Goal: Ask a question: Ask a question

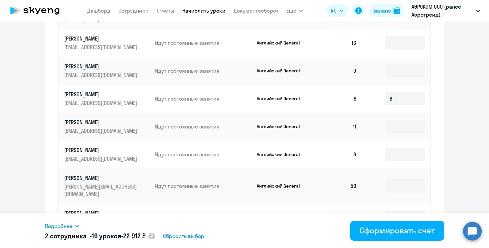
scroll to position [427, 0]
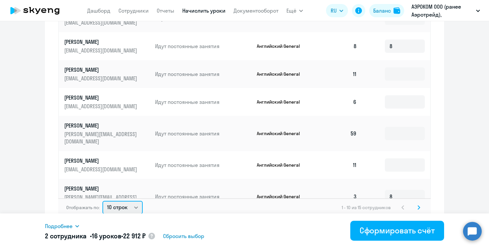
click at [133, 201] on select "10 строк 30 строк 50 строк" at bounding box center [122, 207] width 40 height 13
select select "50"
click at [102, 201] on select "10 строк 30 строк 50 строк" at bounding box center [122, 207] width 40 height 13
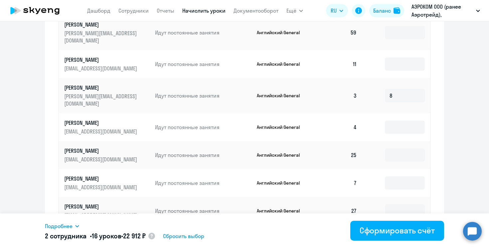
scroll to position [433, 0]
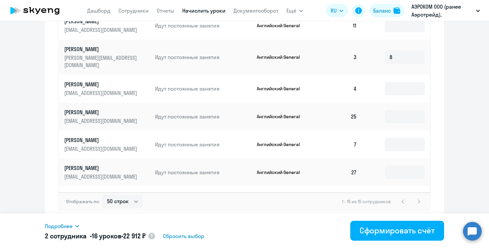
click at [103, 187] on td "[PERSON_NAME] [EMAIL_ADDRESS][DOMAIN_NAME]" at bounding box center [104, 201] width 91 height 28
click at [103, 192] on p "[PERSON_NAME]" at bounding box center [101, 195] width 74 height 7
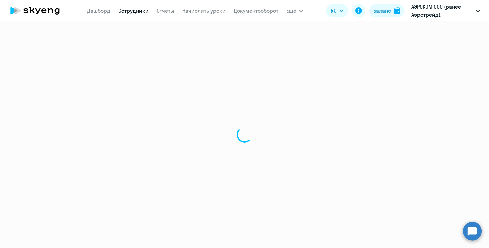
select select "english"
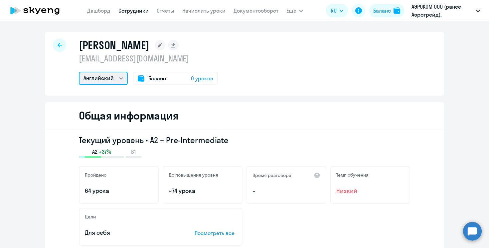
click at [115, 76] on select "Английский" at bounding box center [103, 78] width 49 height 13
click at [162, 46] on icon at bounding box center [160, 45] width 5 height 5
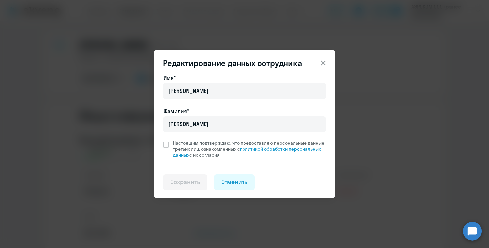
click at [322, 62] on icon at bounding box center [323, 63] width 5 height 5
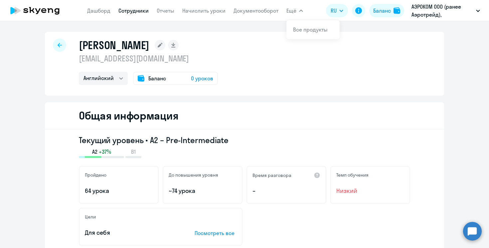
click at [300, 8] on button "Ещё" at bounding box center [294, 10] width 17 height 13
click at [298, 12] on button "Ещё" at bounding box center [294, 10] width 17 height 13
click at [118, 77] on select "Английский" at bounding box center [103, 78] width 49 height 13
click at [59, 45] on icon at bounding box center [60, 45] width 4 height 4
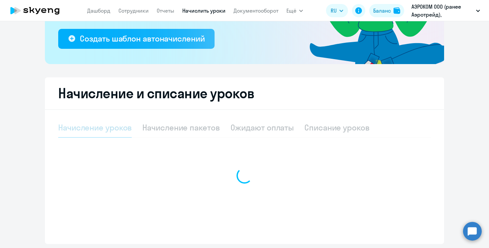
select select "10"
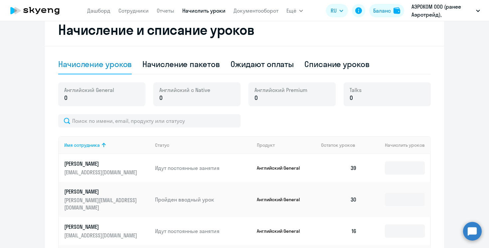
scroll to position [180, 0]
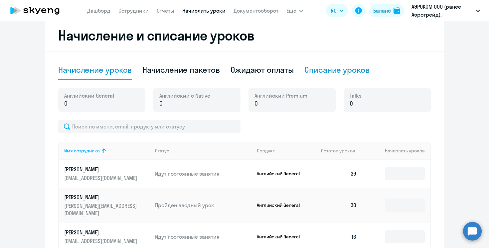
click at [345, 72] on div "Списание уроков" at bounding box center [336, 69] width 65 height 11
select select "10"
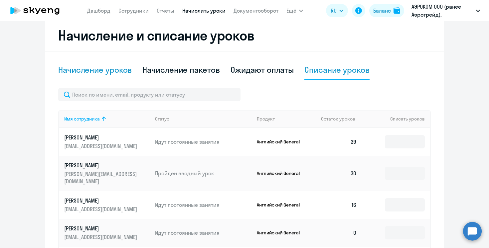
click at [101, 70] on div "Начисление уроков" at bounding box center [94, 69] width 73 height 11
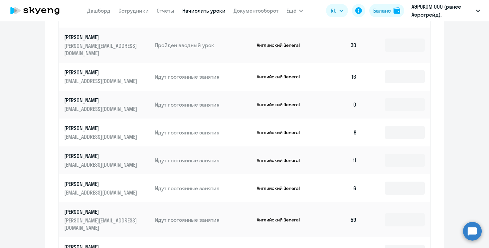
scroll to position [427, 0]
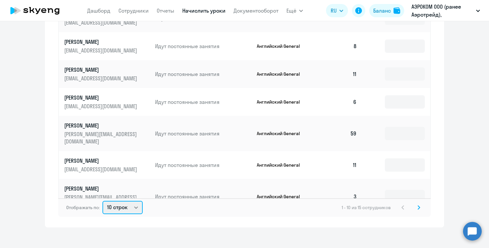
click at [133, 204] on select "10 строк 30 строк 50 строк" at bounding box center [122, 207] width 40 height 13
select select "50"
click at [102, 201] on select "10 строк 30 строк 50 строк" at bounding box center [122, 207] width 40 height 13
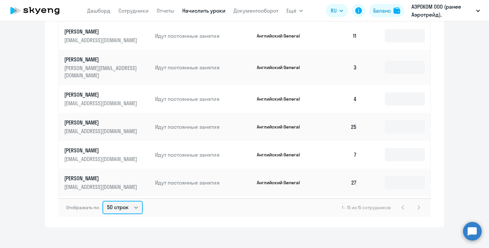
scroll to position [134, 0]
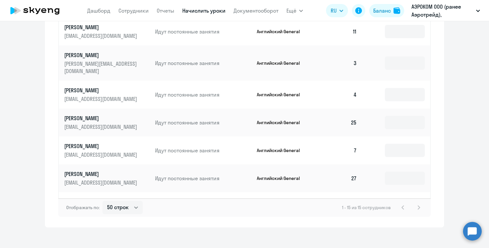
click at [166, 192] on td "Идут постоянные занятия" at bounding box center [201, 206] width 102 height 28
click at [166, 203] on p "Идут постоянные занятия" at bounding box center [203, 206] width 96 height 7
click at [167, 203] on p "Идут постоянные занятия" at bounding box center [203, 206] width 96 height 7
click at [271, 203] on p "Английский General" at bounding box center [282, 206] width 50 height 6
click at [356, 192] on td "0" at bounding box center [339, 206] width 47 height 28
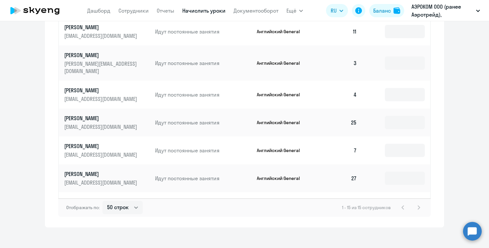
click at [78, 198] on p "[PERSON_NAME]" at bounding box center [101, 201] width 74 height 7
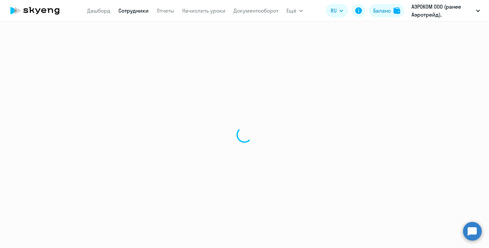
select select "english"
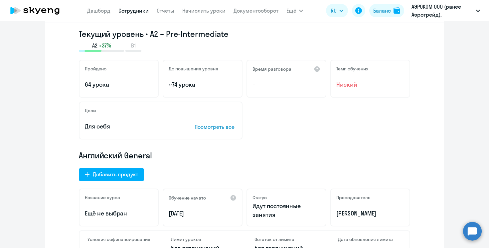
scroll to position [108, 0]
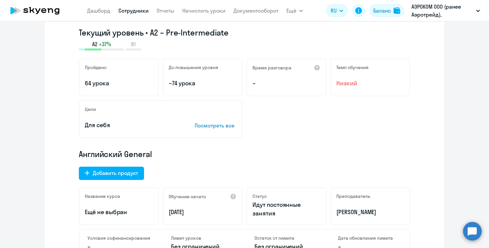
click at [207, 128] on p "Посмотреть все" at bounding box center [215, 126] width 42 height 8
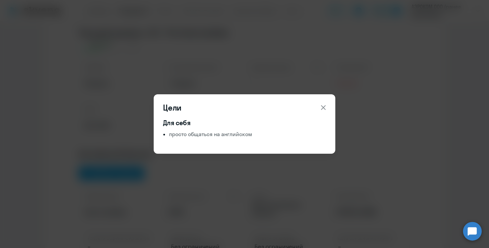
click at [316, 112] on header "Цели" at bounding box center [245, 107] width 182 height 11
click at [328, 109] on button at bounding box center [323, 107] width 13 height 13
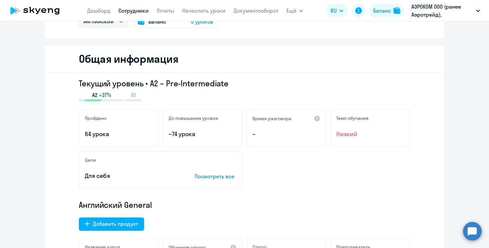
scroll to position [0, 0]
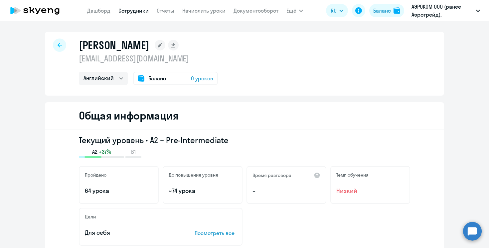
click at [165, 42] on rect at bounding box center [160, 45] width 11 height 11
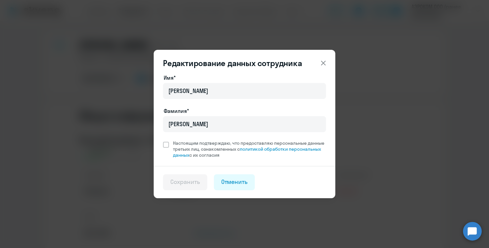
click at [327, 66] on icon at bounding box center [323, 63] width 8 height 8
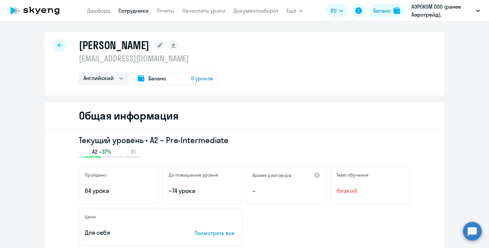
click at [175, 45] on icon at bounding box center [173, 44] width 4 height 3
select select "english"
click at [276, 103] on div "Общая информация" at bounding box center [244, 115] width 399 height 27
click at [295, 10] on span "Ещё" at bounding box center [291, 11] width 10 height 8
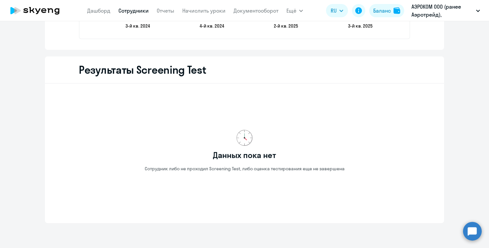
scroll to position [1124, 0]
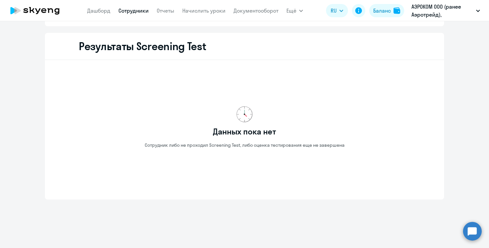
click at [462, 4] on p "АЭРОКОМ ООО (ранее Аэротрейд), [GEOGRAPHIC_DATA], ООО" at bounding box center [442, 11] width 62 height 16
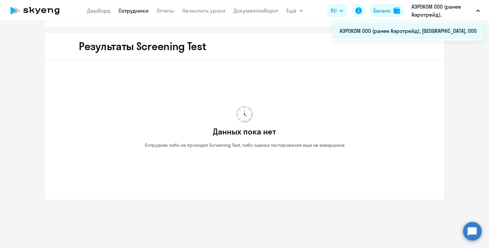
click at [436, 32] on li "АЭРОКОМ ООО (ранее Аэротрейд), [GEOGRAPHIC_DATA], ООО" at bounding box center [408, 31] width 150 height 17
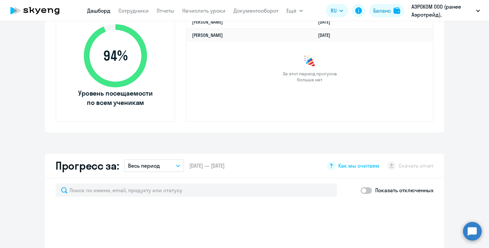
scroll to position [250, 0]
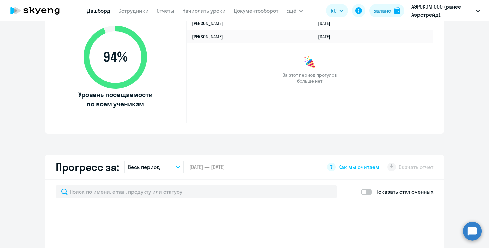
select select "30"
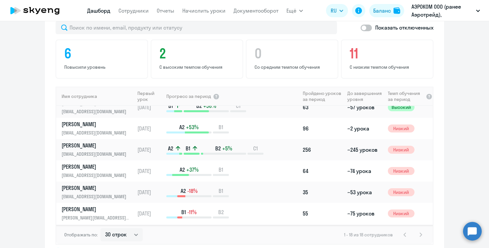
scroll to position [164, 0]
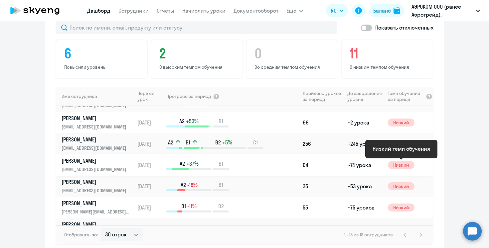
click at [397, 163] on span "Низкий" at bounding box center [401, 165] width 27 height 8
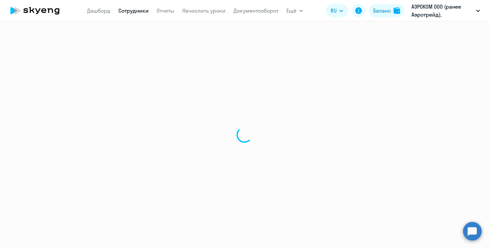
select select "english"
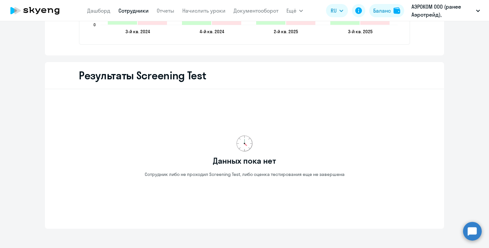
scroll to position [1124, 0]
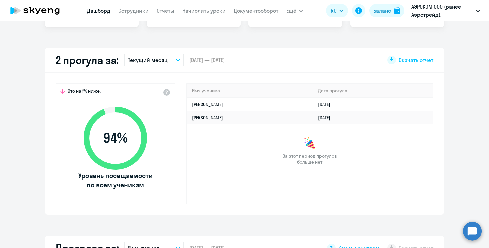
scroll to position [160, 0]
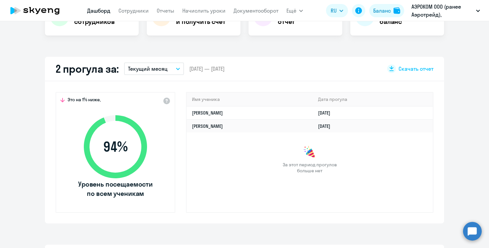
select select "30"
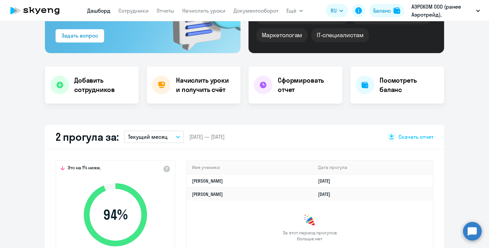
scroll to position [88, 0]
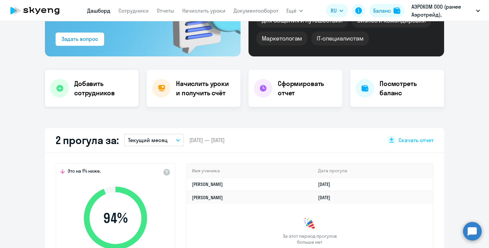
click at [96, 83] on h4 "Добавить сотрудников" at bounding box center [103, 88] width 59 height 19
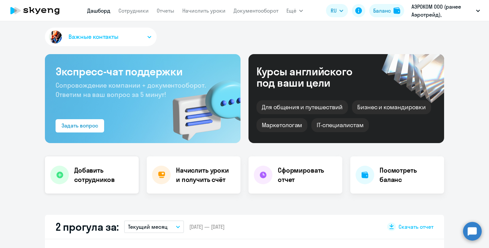
select select "english_adult_not_native_speaker"
select select "3"
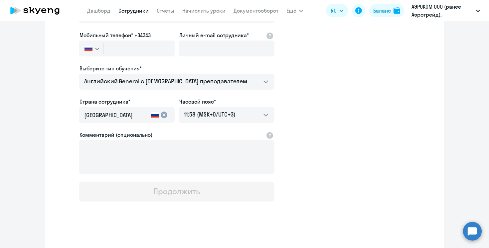
scroll to position [100, 0]
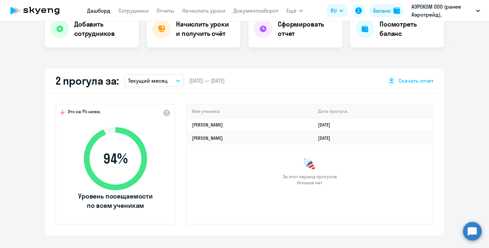
select select "30"
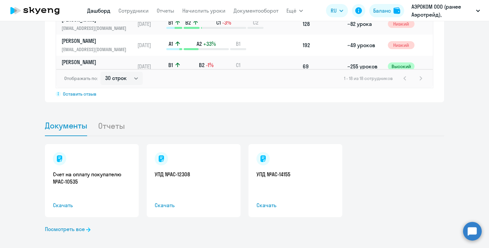
scroll to position [577, 0]
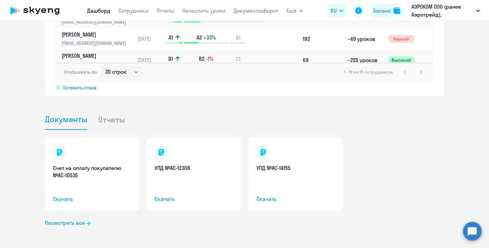
click at [476, 230] on circle at bounding box center [472, 231] width 19 height 19
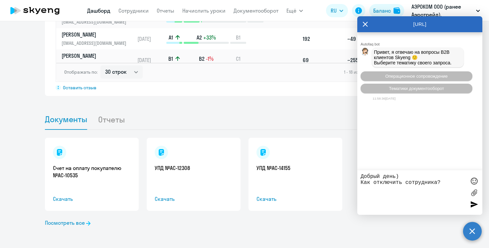
type textarea "Добрый день) Как отключить сотрудника?"
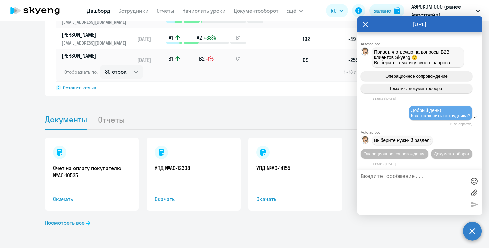
scroll to position [18, 0]
click at [416, 152] on span "Операционное сопровождение" at bounding box center [394, 154] width 63 height 5
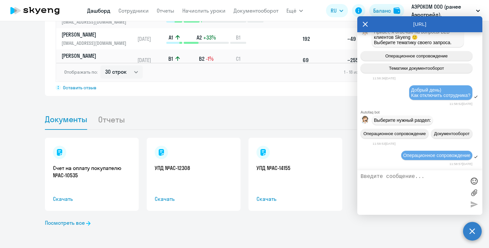
scroll to position [80, 0]
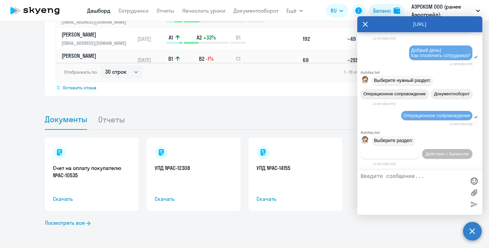
click at [406, 154] on span "Действия по сотрудникам" at bounding box center [390, 154] width 52 height 5
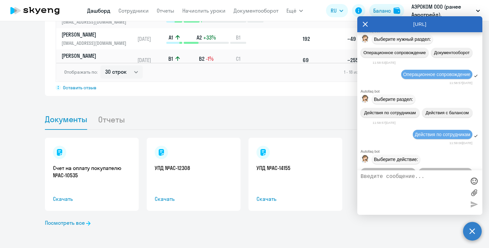
scroll to position [169, 0]
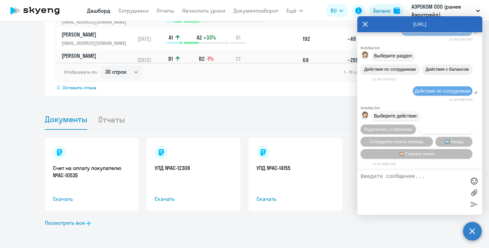
click at [448, 128] on span "Отключить от обучения" at bounding box center [445, 129] width 47 height 5
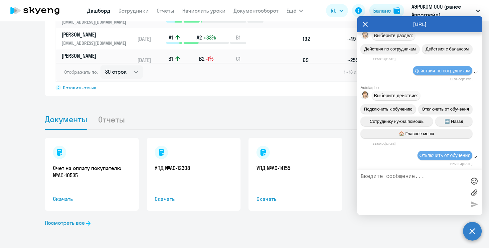
scroll to position [257, 0]
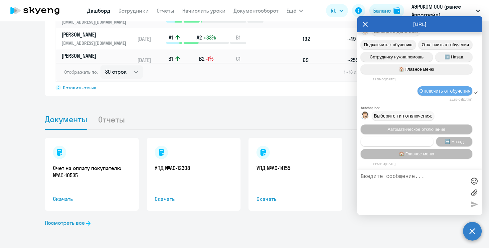
click at [416, 141] on span "Запланировать отключение" at bounding box center [397, 141] width 56 height 5
